Goal: Information Seeking & Learning: Find contact information

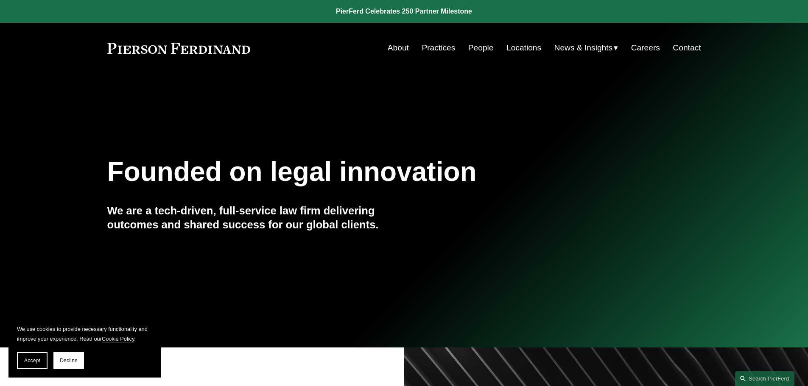
click at [687, 45] on link "Contact" at bounding box center [687, 48] width 28 height 16
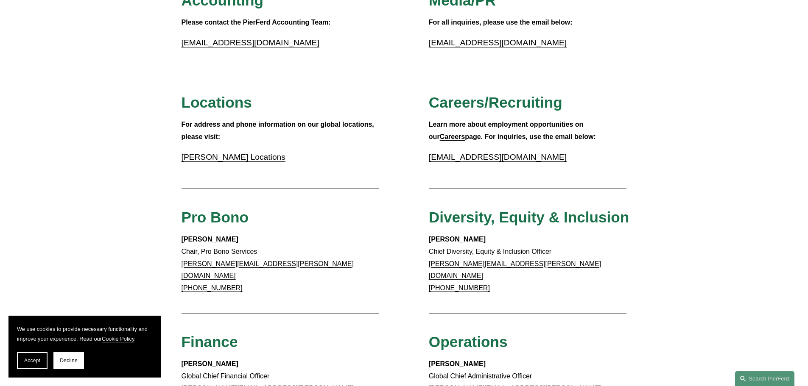
scroll to position [114, 0]
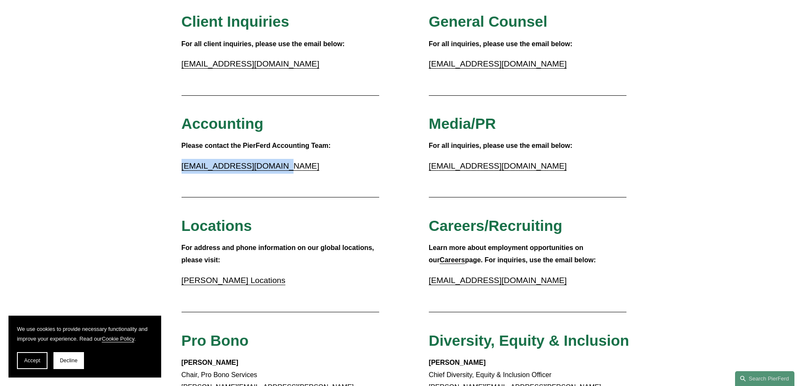
drag, startPoint x: 280, startPoint y: 165, endPoint x: 183, endPoint y: 170, distance: 97.3
click at [183, 170] on p "[EMAIL_ADDRESS][DOMAIN_NAME]" at bounding box center [280, 166] width 198 height 15
copy link "[EMAIL_ADDRESS][DOMAIN_NAME]"
